Goal: Manage account settings

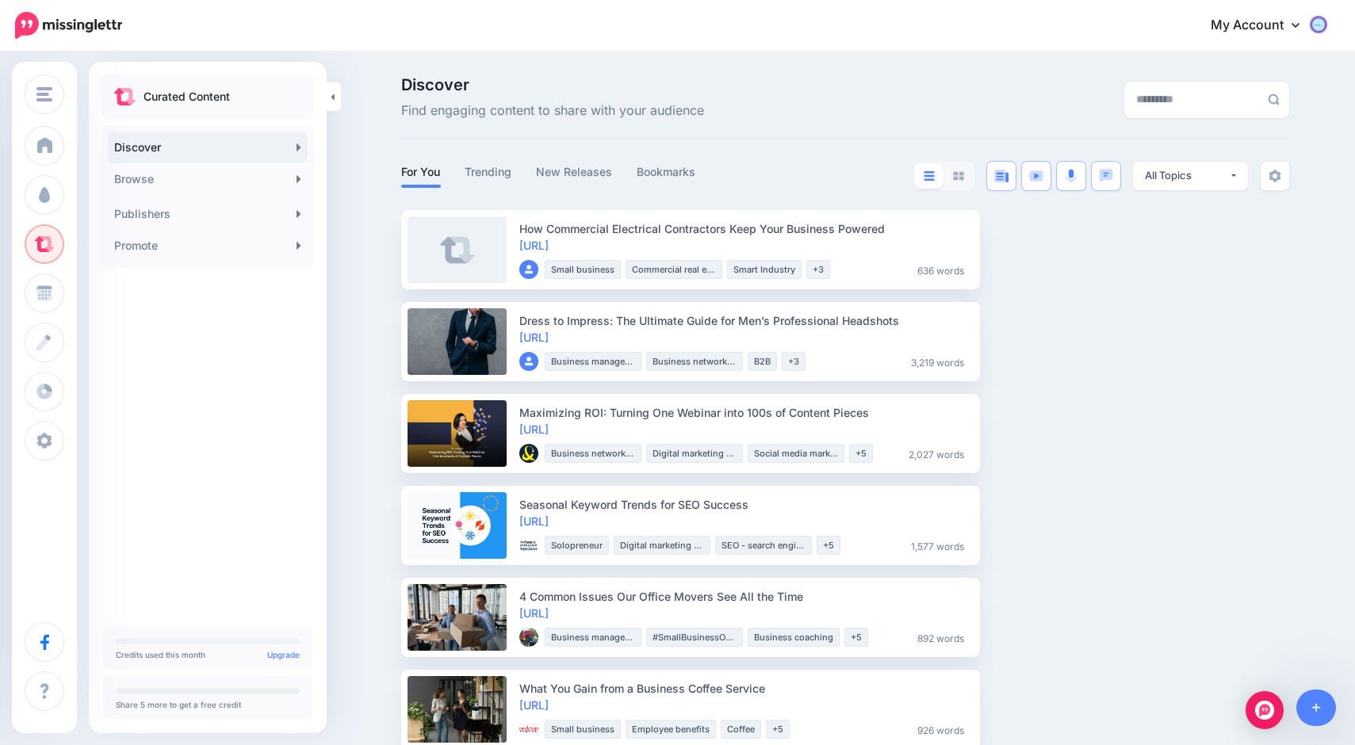
click at [1264, 21] on link "My Account" at bounding box center [1263, 25] width 136 height 39
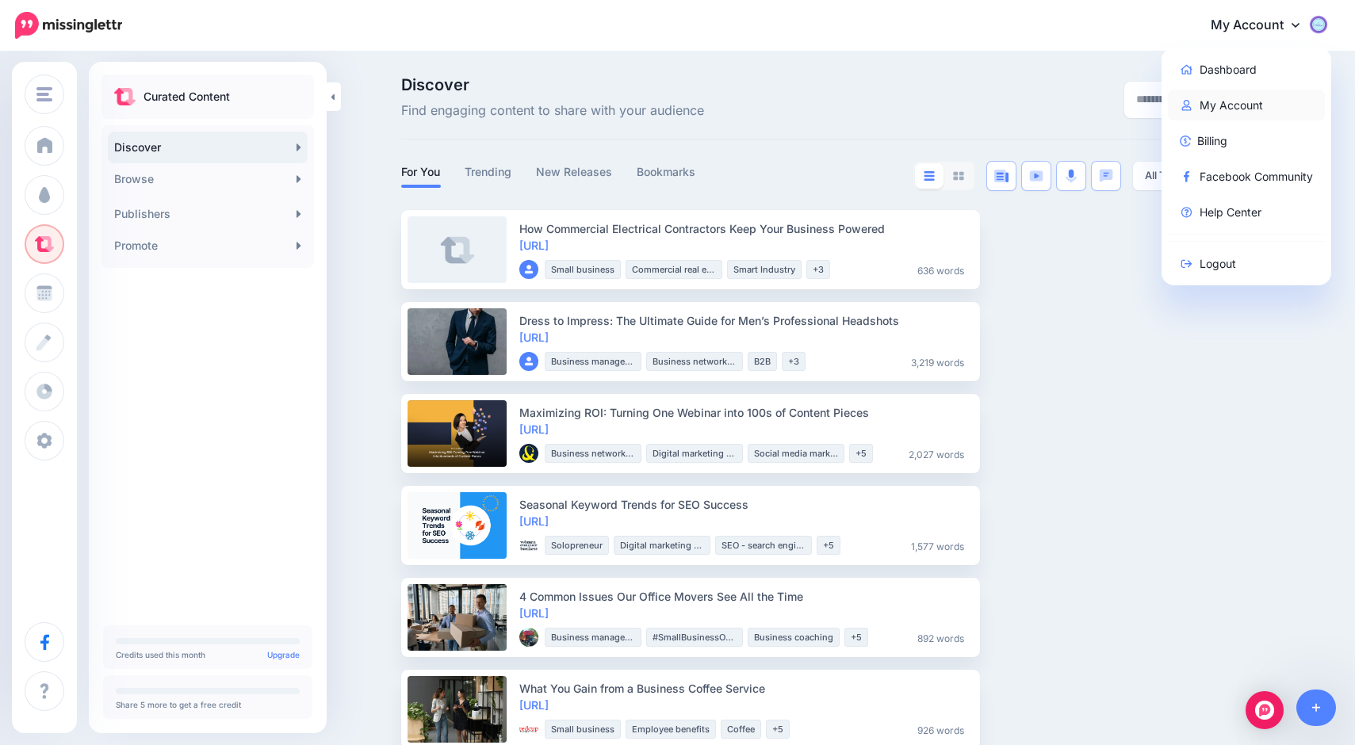
click at [1241, 102] on link "My Account" at bounding box center [1247, 105] width 158 height 31
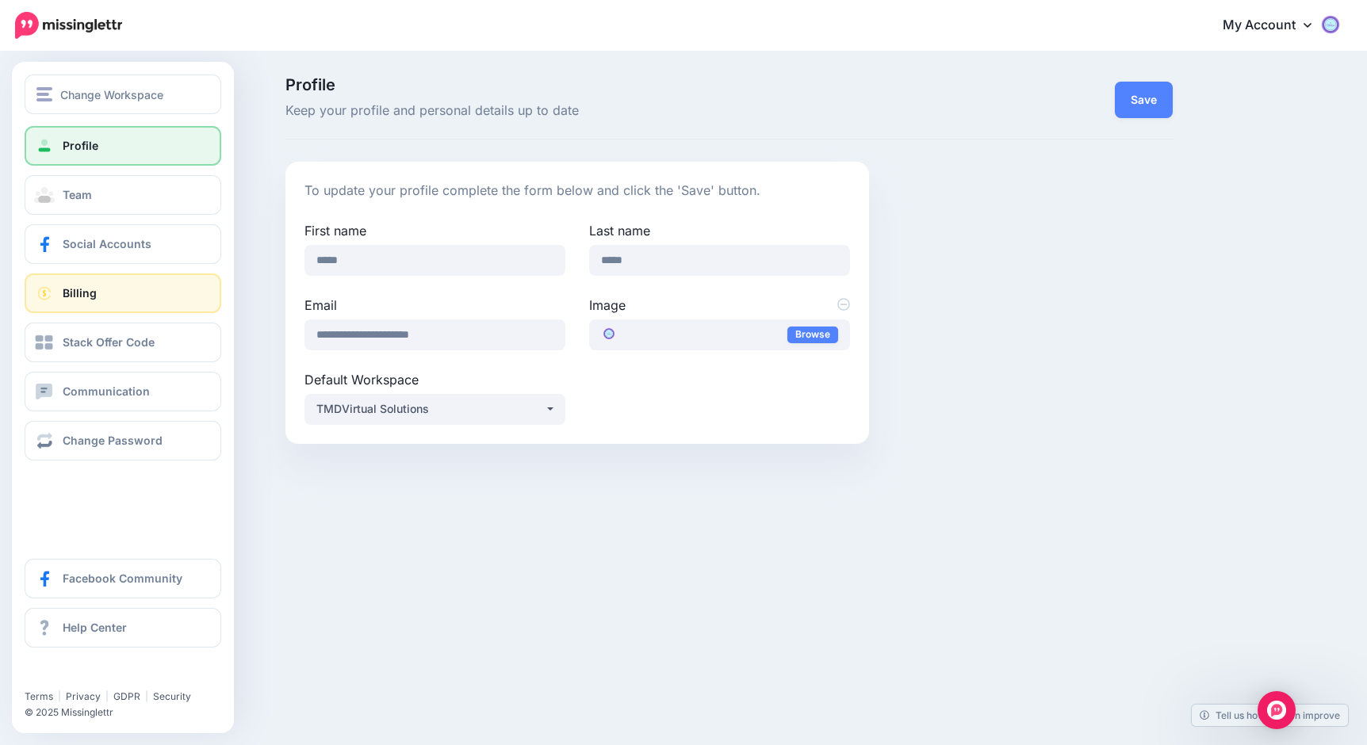
click at [54, 279] on link "Billing" at bounding box center [123, 293] width 197 height 40
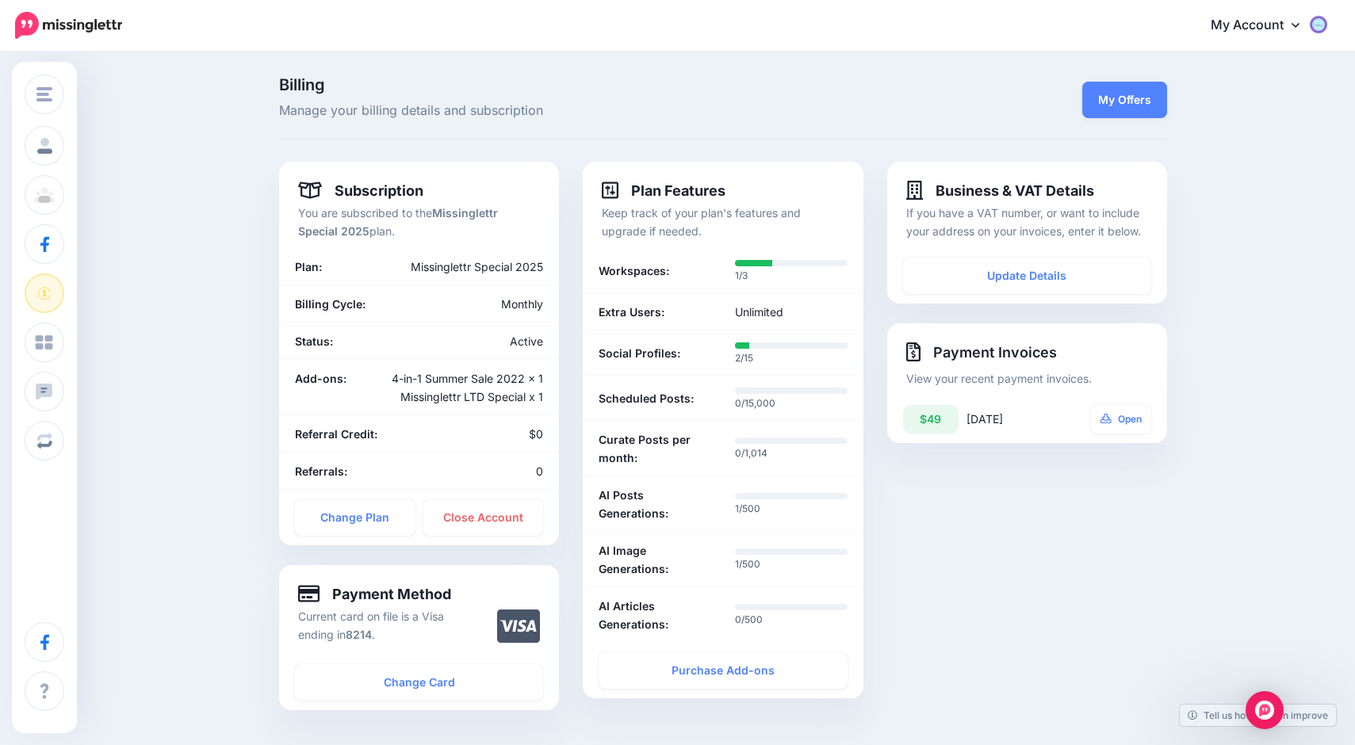
click at [84, 21] on img at bounding box center [68, 25] width 107 height 27
